Goal: Task Accomplishment & Management: Manage account settings

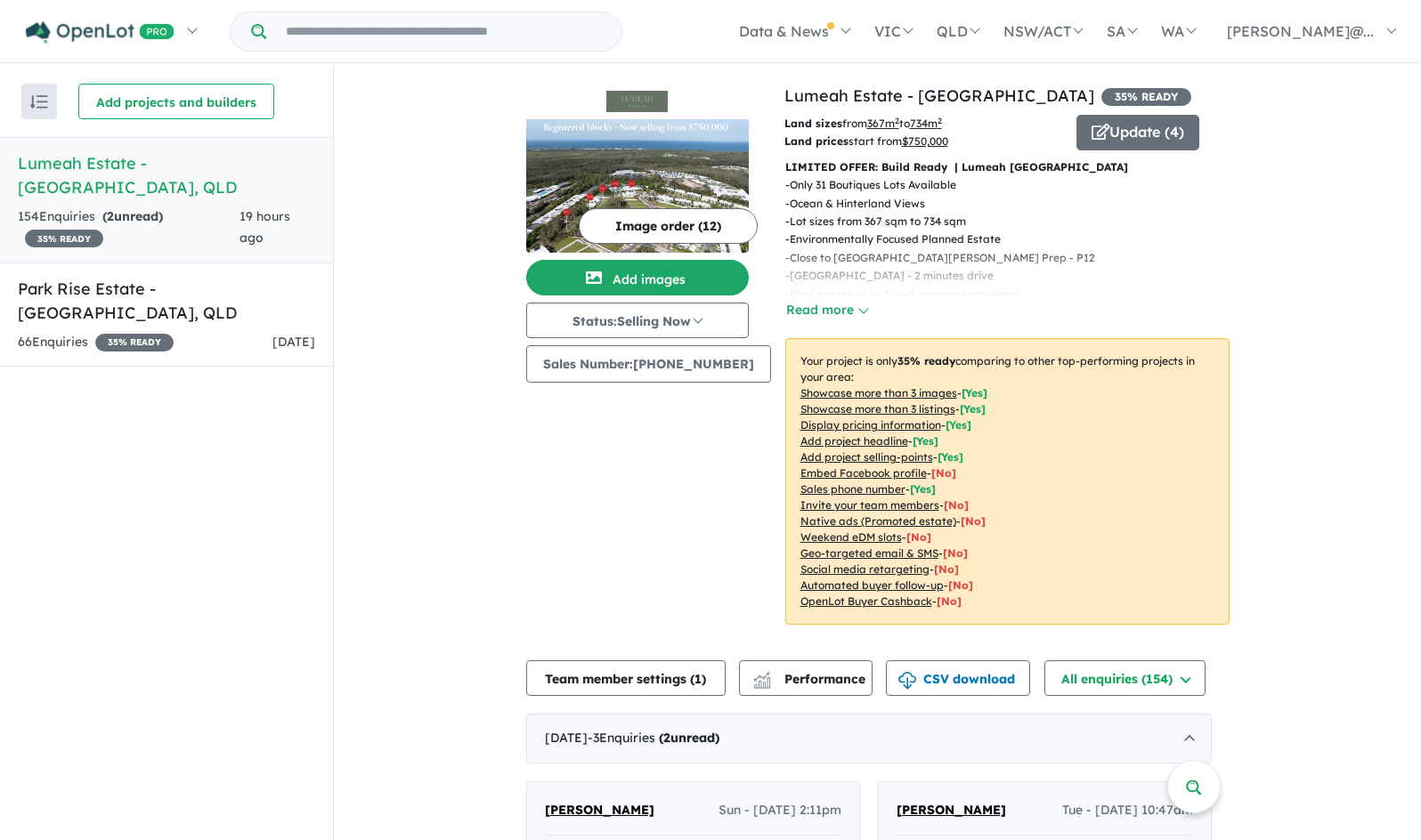
click at [182, 192] on h5 "Lumeah Estate - [GEOGRAPHIC_DATA] , [GEOGRAPHIC_DATA]" at bounding box center [167, 175] width 297 height 48
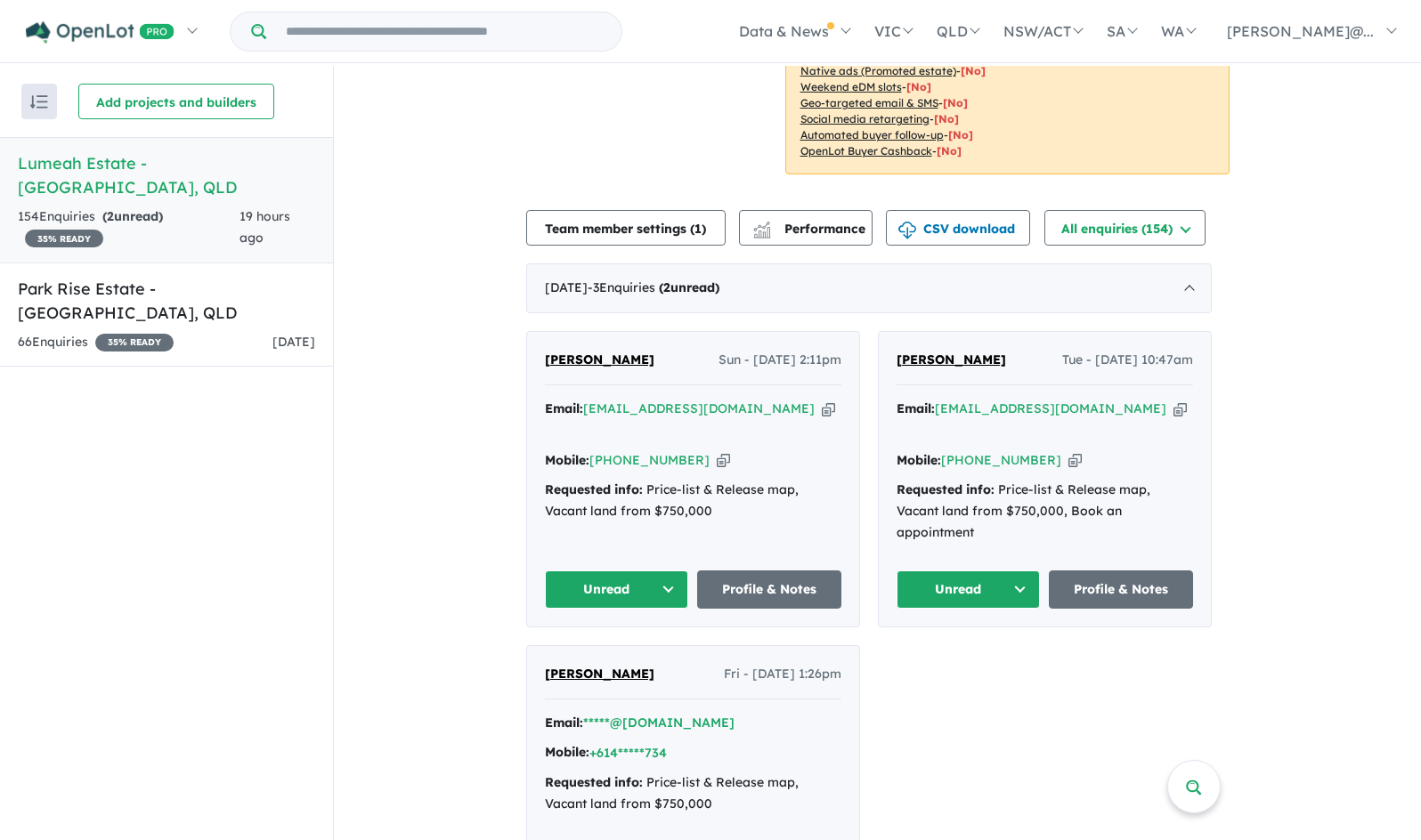
scroll to position [451, 0]
click at [665, 569] on button "Unread" at bounding box center [617, 588] width 144 height 38
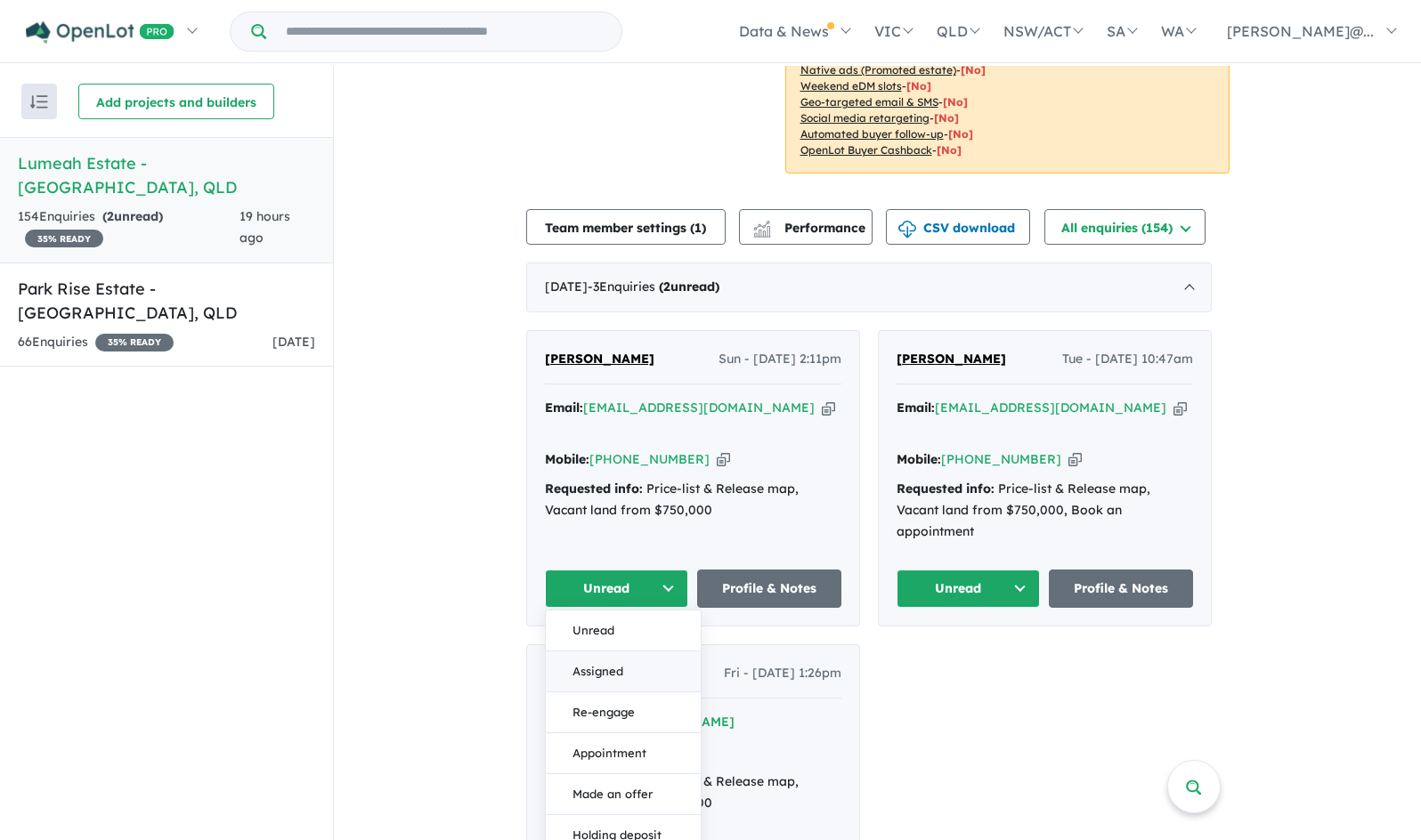
click at [617, 653] on button "Assigned" at bounding box center [623, 672] width 155 height 41
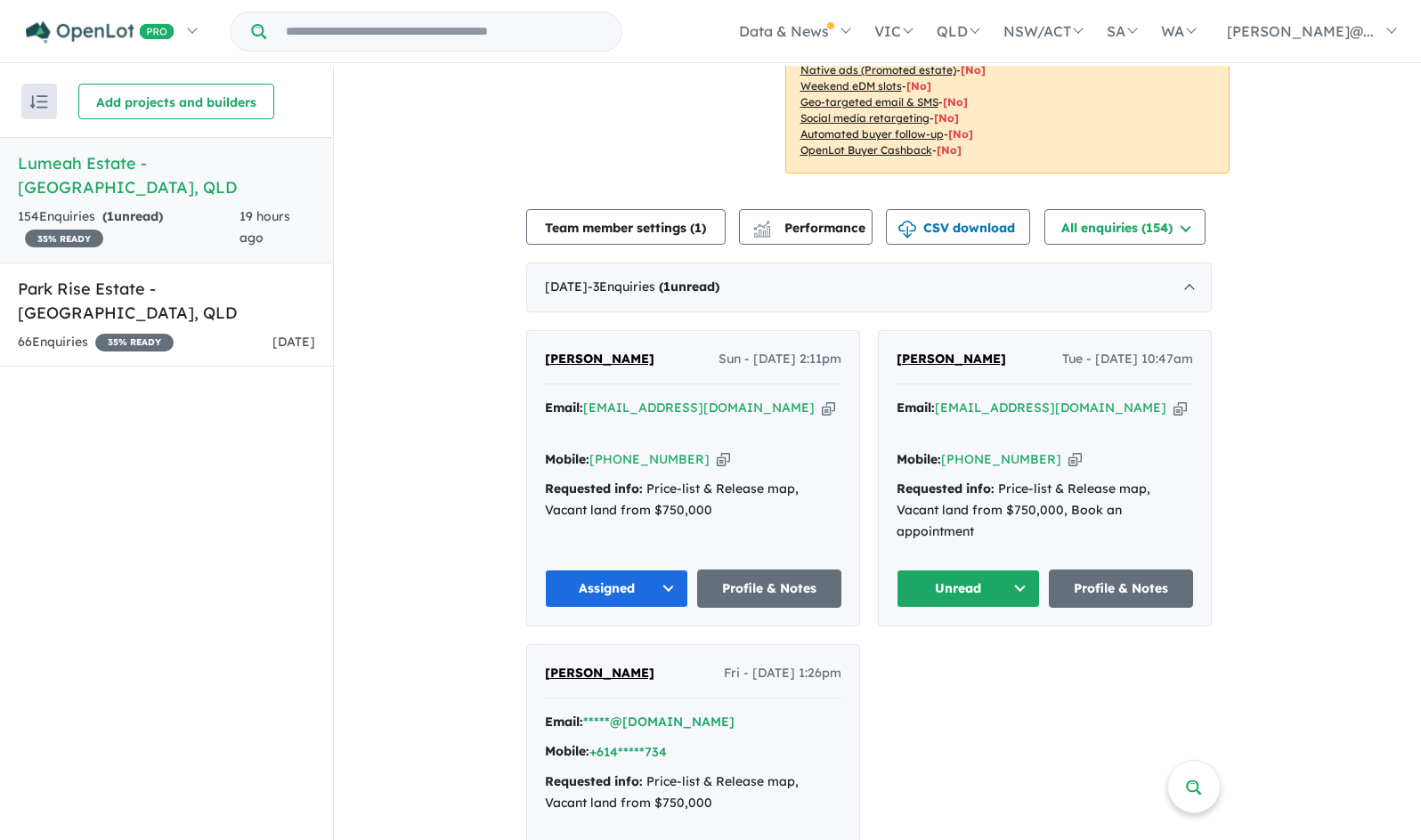
click at [822, 405] on icon "button" at bounding box center [829, 409] width 13 height 19
click at [1030, 569] on button "Unread" at bounding box center [969, 588] width 144 height 38
click at [985, 652] on button "Assigned" at bounding box center [975, 672] width 155 height 41
